Goal: Task Accomplishment & Management: Manage account settings

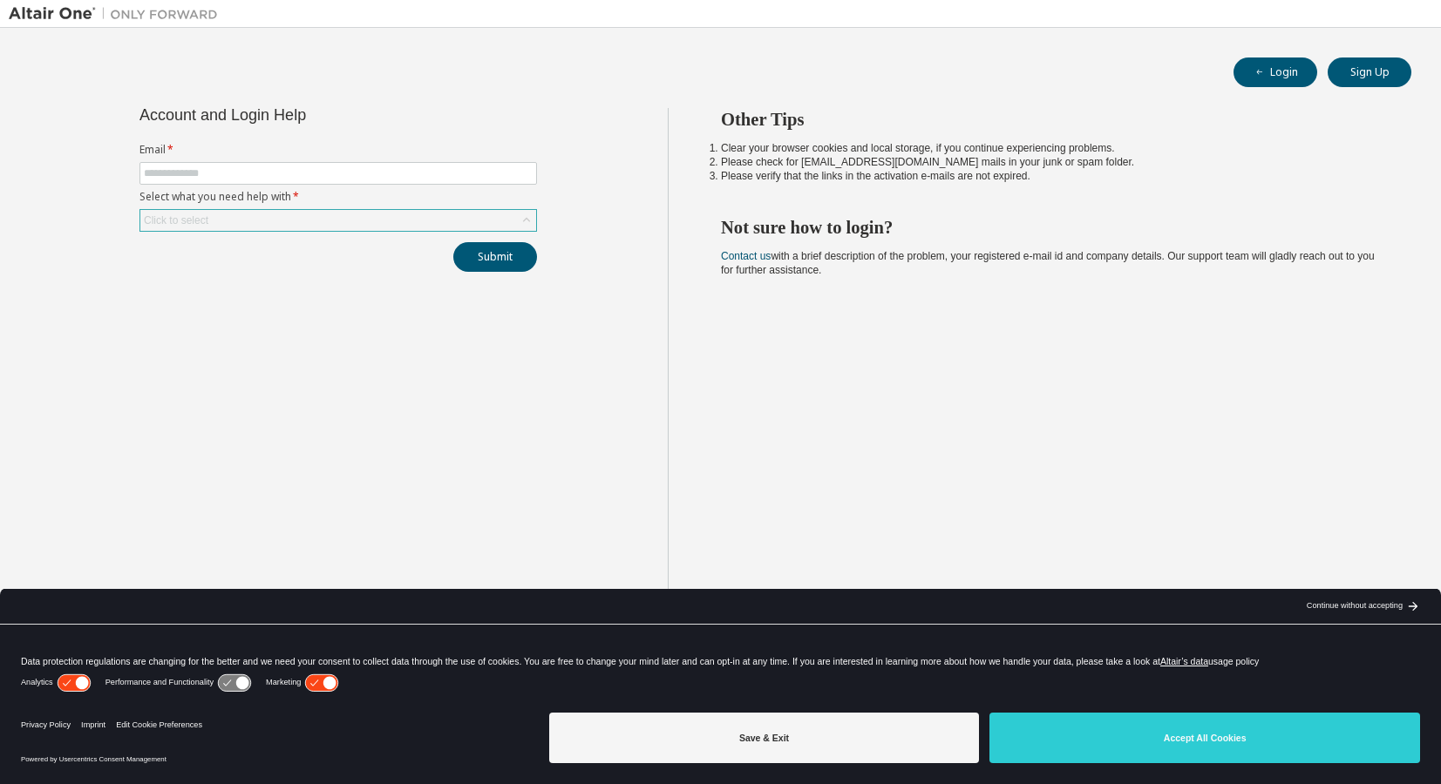
click at [522, 215] on icon at bounding box center [526, 220] width 17 height 17
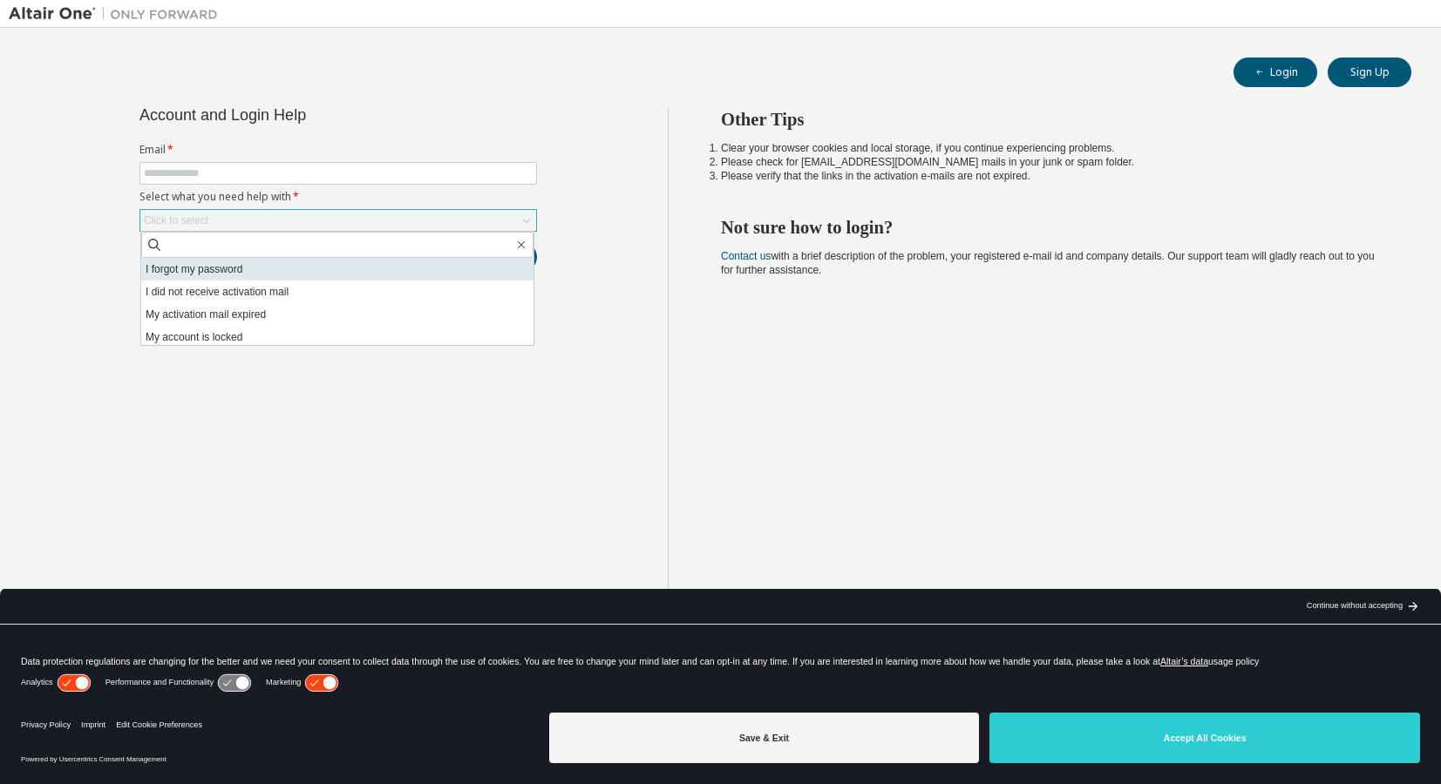
click at [383, 264] on li "I forgot my password" at bounding box center [337, 269] width 392 height 23
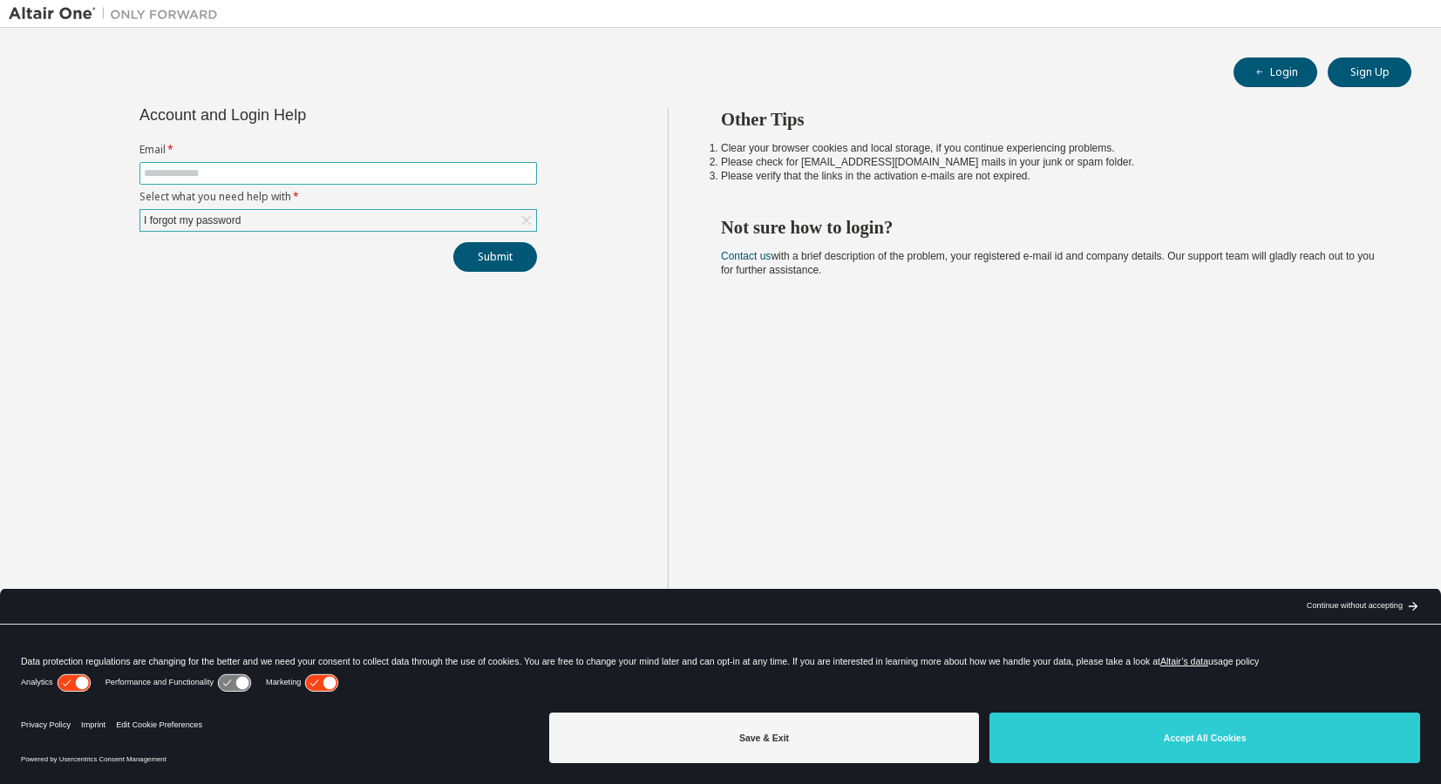
click at [346, 177] on input "text" at bounding box center [338, 173] width 389 height 14
type input "**********"
click at [501, 259] on button "Submit" at bounding box center [495, 257] width 84 height 30
click at [525, 213] on icon at bounding box center [526, 220] width 17 height 17
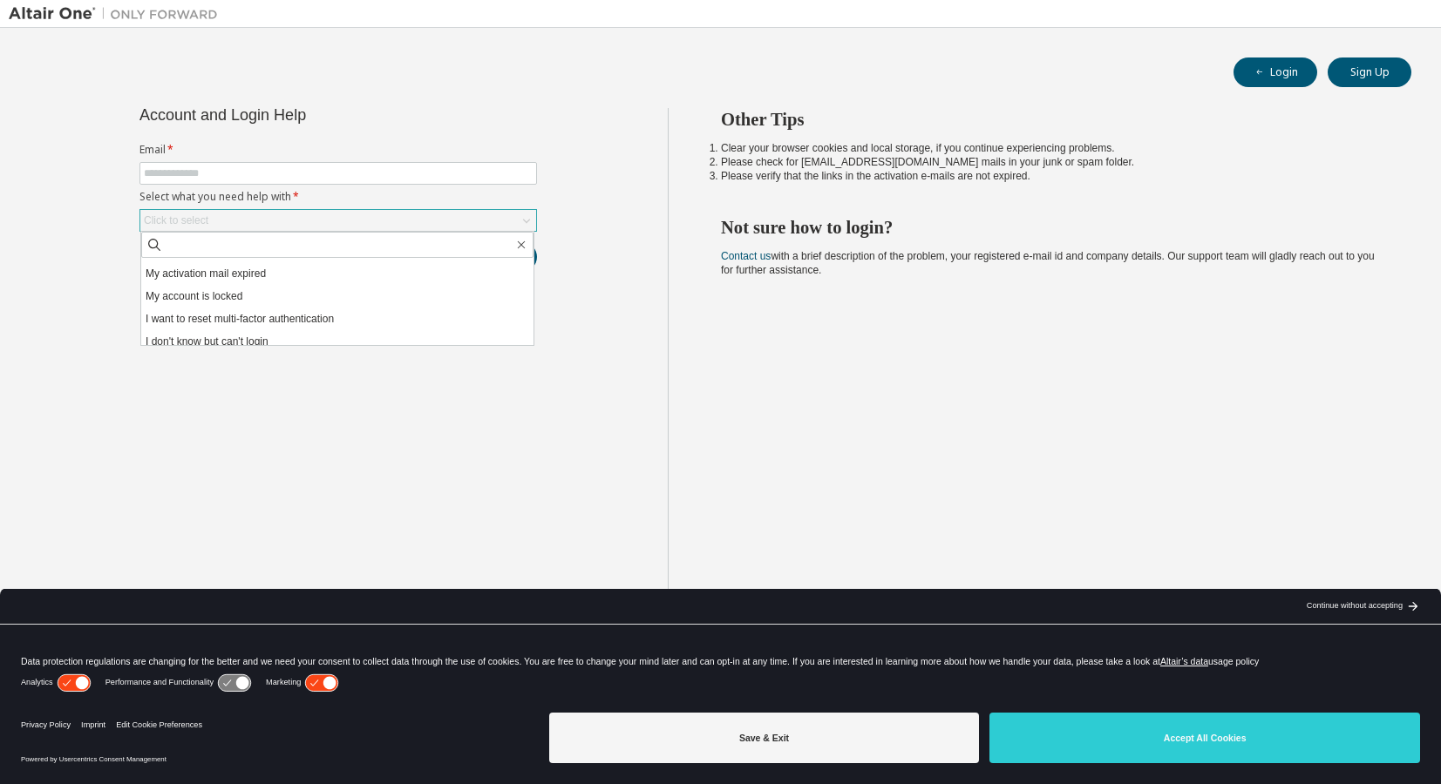
scroll to position [49, 0]
click at [559, 480] on div "Account and Login Help Email * Select what you need help with * Click to select…" at bounding box center [338, 406] width 659 height 596
